Goal: Navigation & Orientation: Find specific page/section

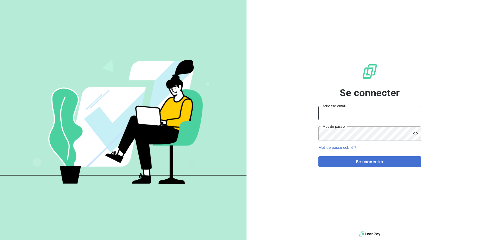
click at [399, 119] on input "Adresse email" at bounding box center [369, 113] width 103 height 14
type input "[EMAIL_ADDRESS][DOMAIN_NAME]"
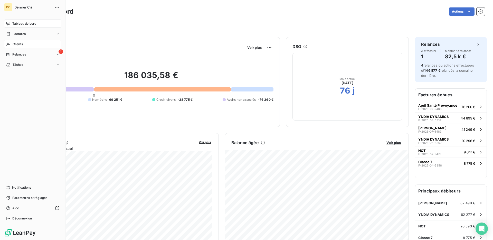
click at [19, 46] on span "Clients" at bounding box center [18, 44] width 10 height 5
